Goal: Navigation & Orientation: Understand site structure

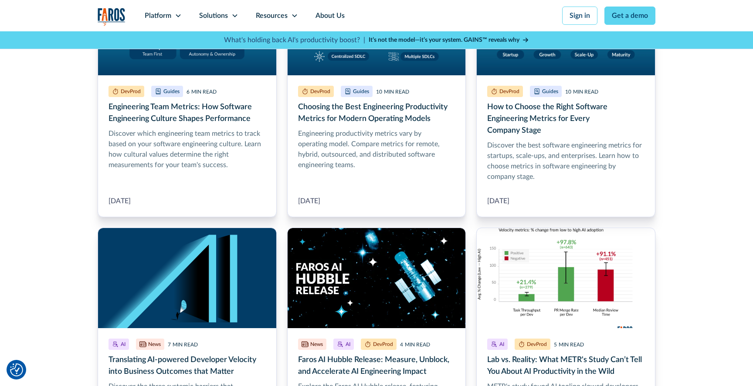
click at [115, 15] on img "home" at bounding box center [112, 17] width 28 height 18
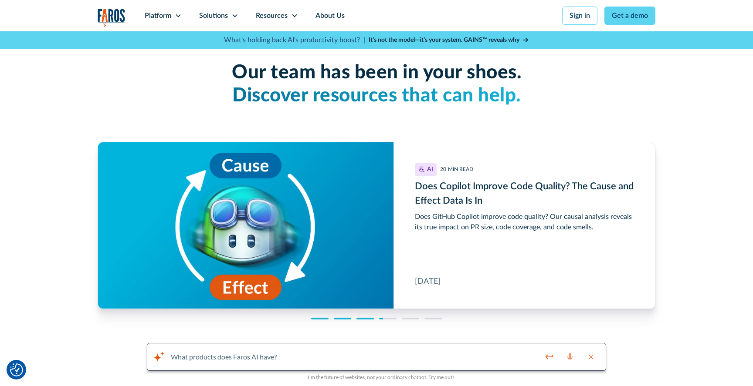
scroll to position [2195, 0]
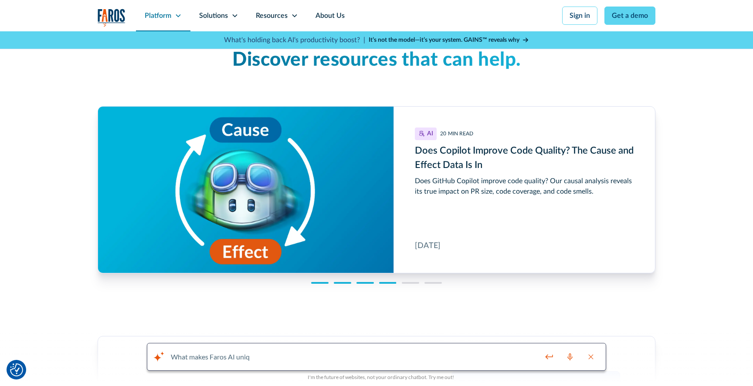
click at [163, 17] on div "Platform" at bounding box center [158, 15] width 27 height 10
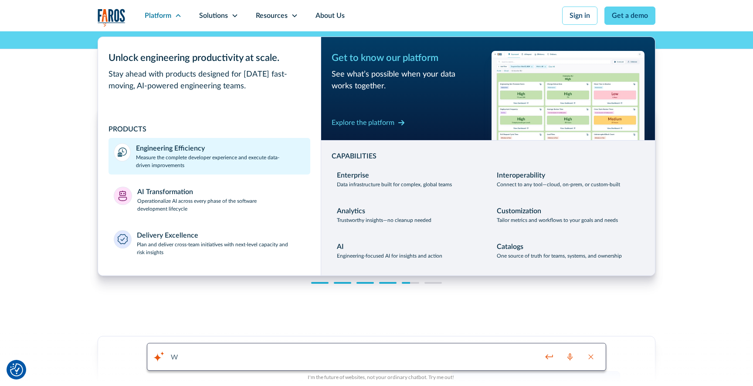
click at [216, 162] on p "Measure the complete developer experience and execute data-driven improvements" at bounding box center [220, 162] width 169 height 16
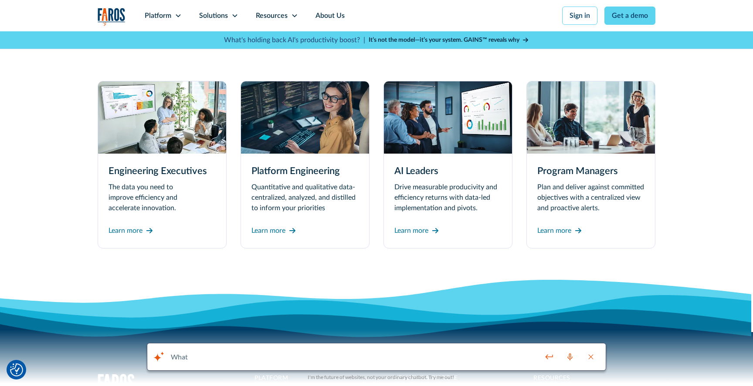
scroll to position [2382, 0]
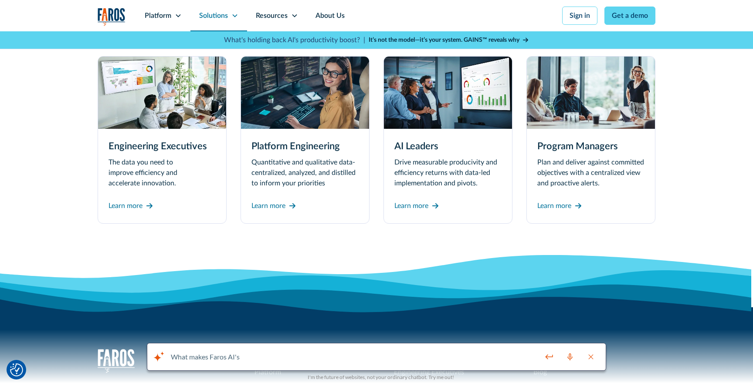
click at [221, 10] on div "Solutions" at bounding box center [213, 15] width 29 height 10
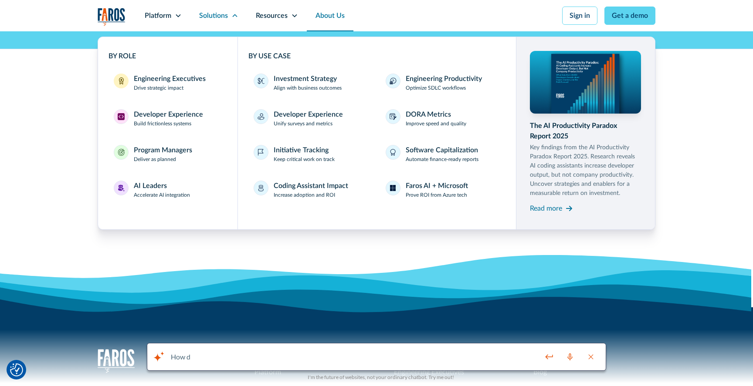
click at [321, 17] on link "About Us" at bounding box center [330, 15] width 47 height 31
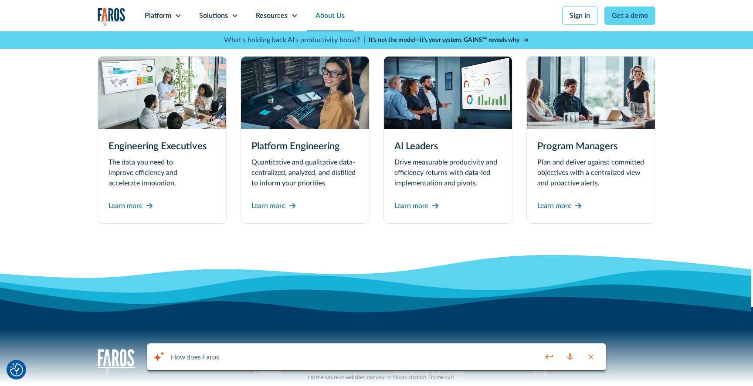
click at [321, 17] on link "About Us" at bounding box center [330, 15] width 47 height 31
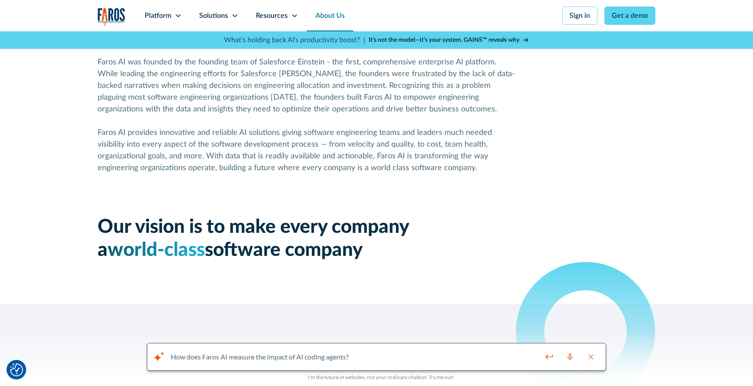
scroll to position [544, 0]
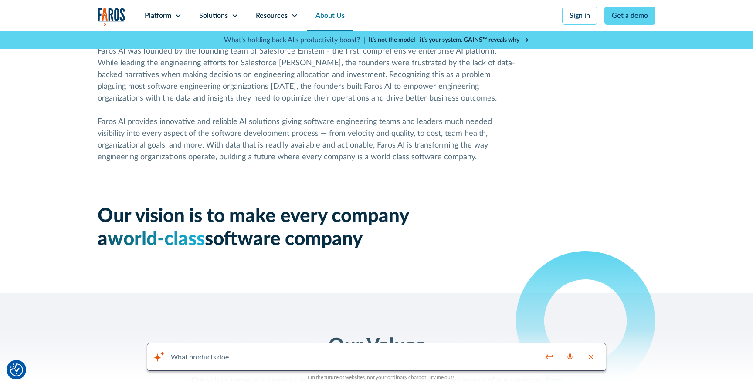
click at [110, 17] on img "home" at bounding box center [112, 17] width 28 height 18
